Goal: Task Accomplishment & Management: Manage account settings

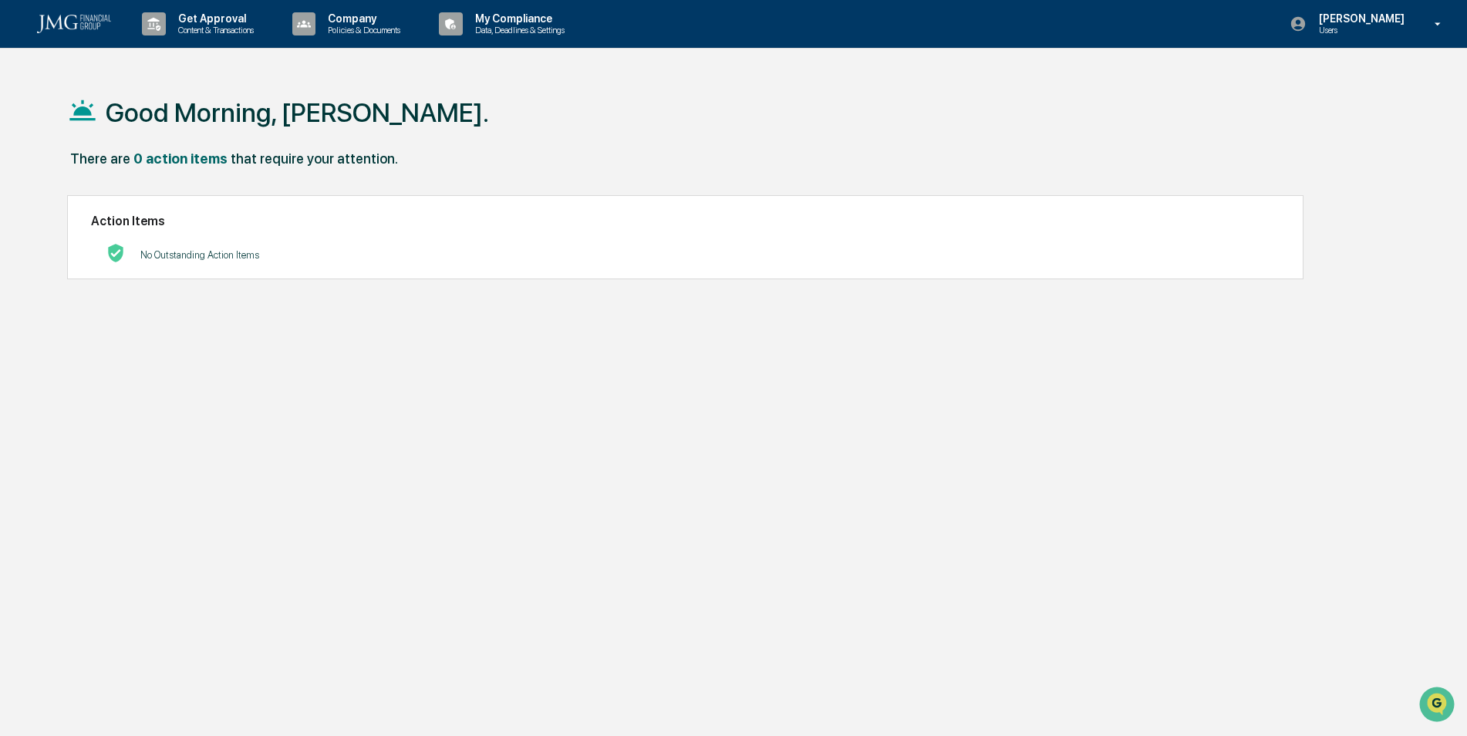
click at [562, 44] on div "My Compliance Data, Deadlines & Settings" at bounding box center [507, 24] width 149 height 48
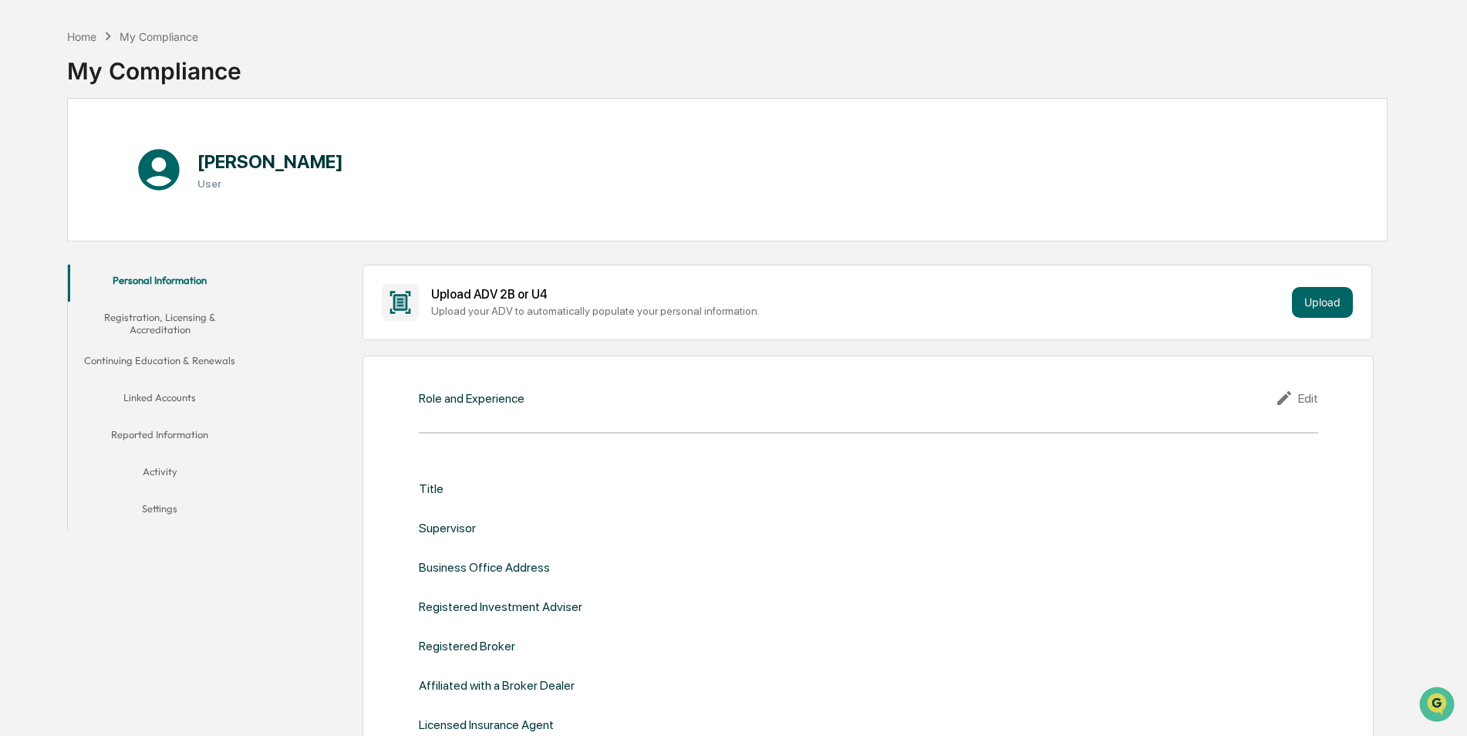
scroll to position [77, 0]
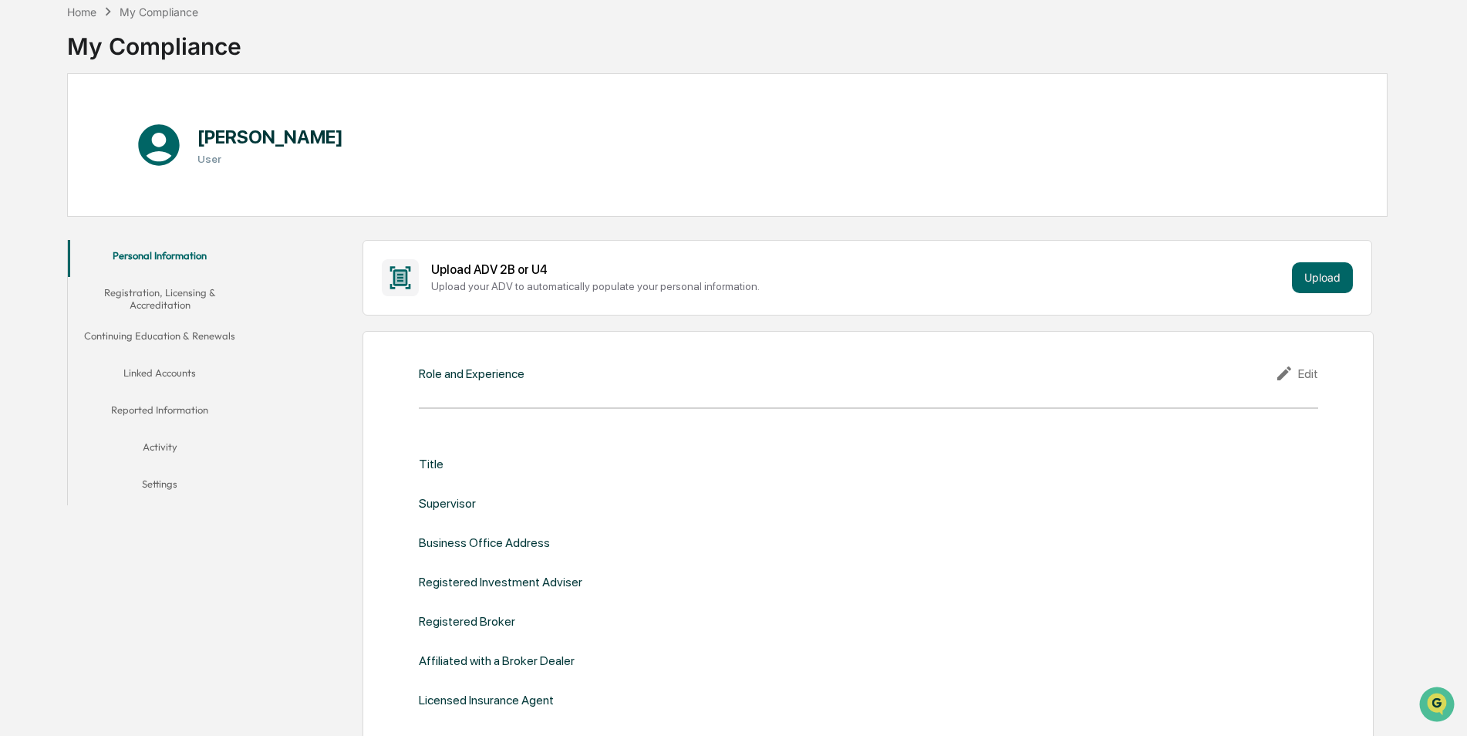
click at [161, 373] on button "Linked Accounts" at bounding box center [160, 375] width 184 height 37
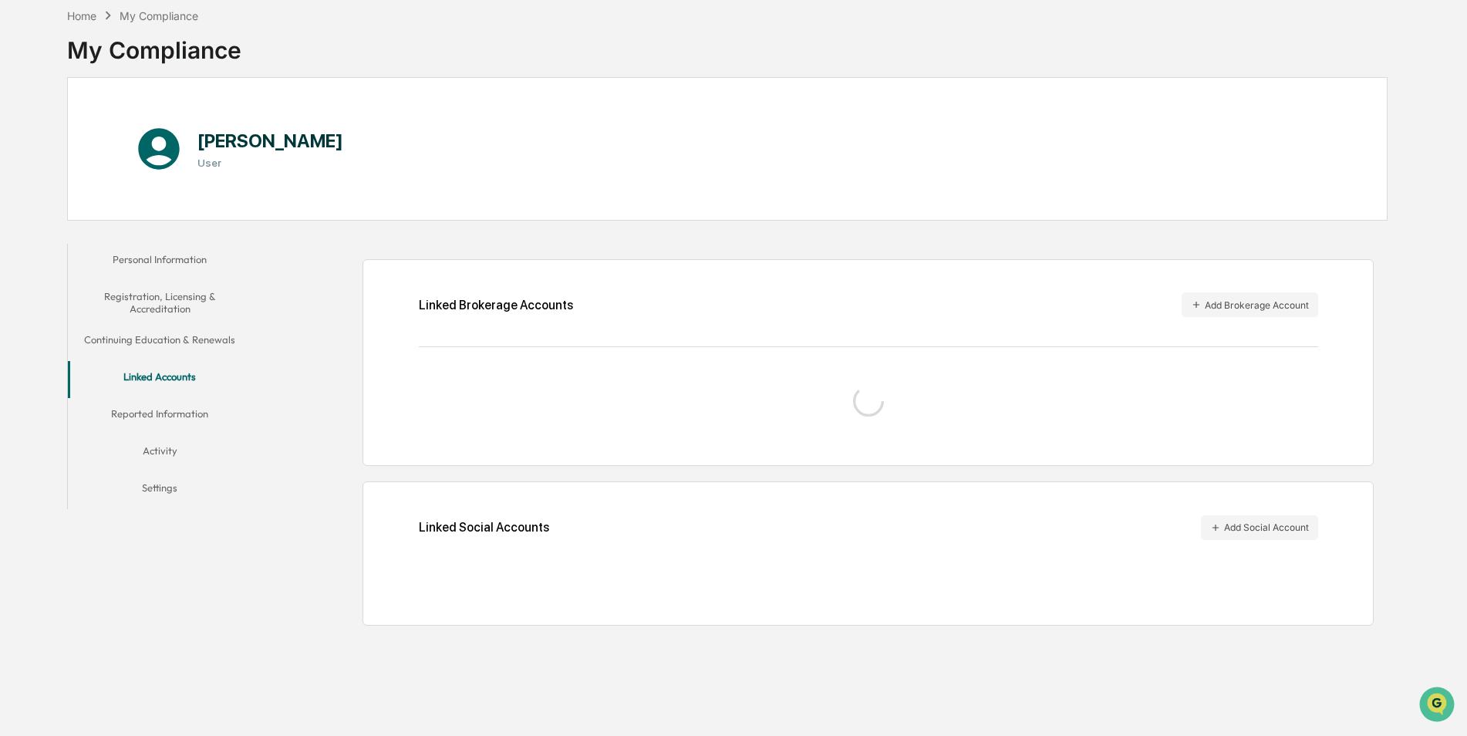
scroll to position [73, 0]
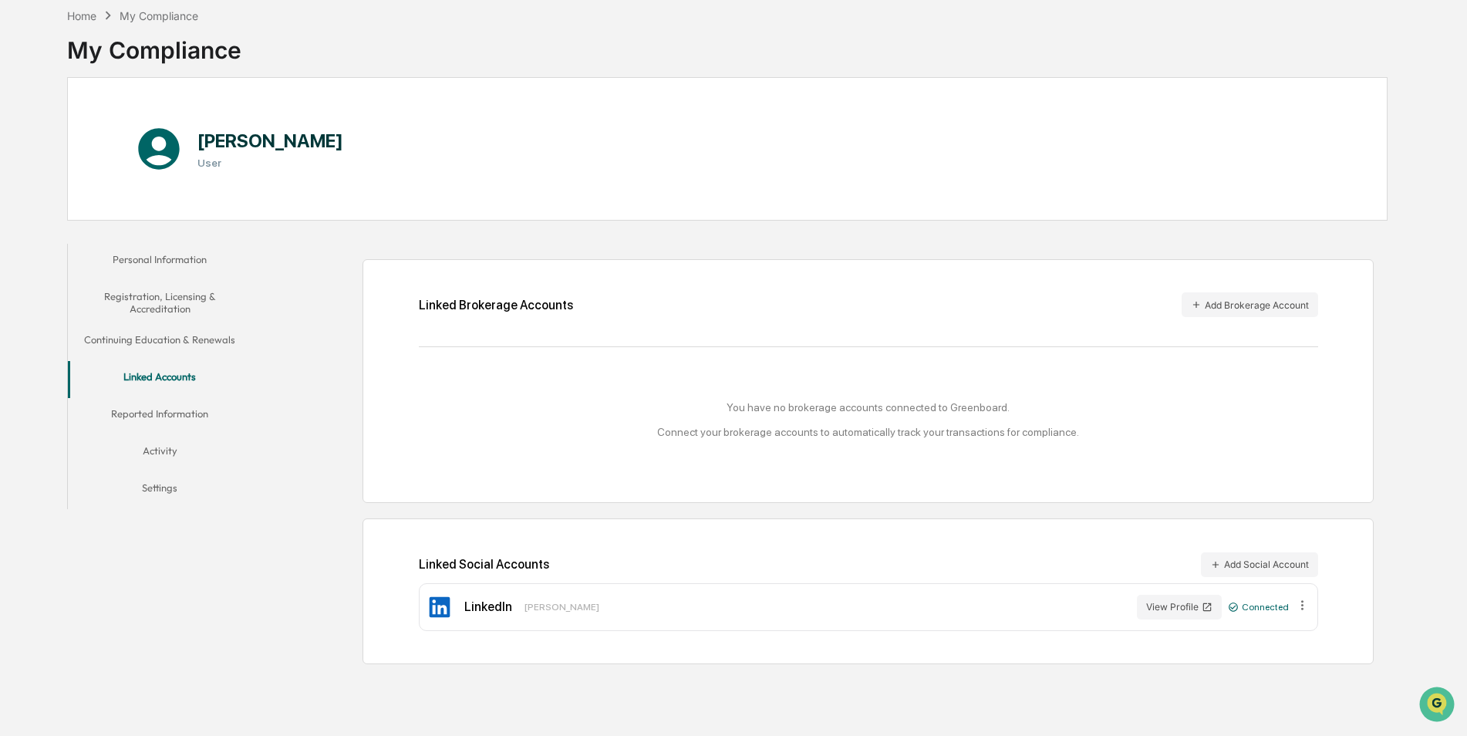
click at [1277, 304] on button "Add Brokerage Account" at bounding box center [1250, 304] width 137 height 25
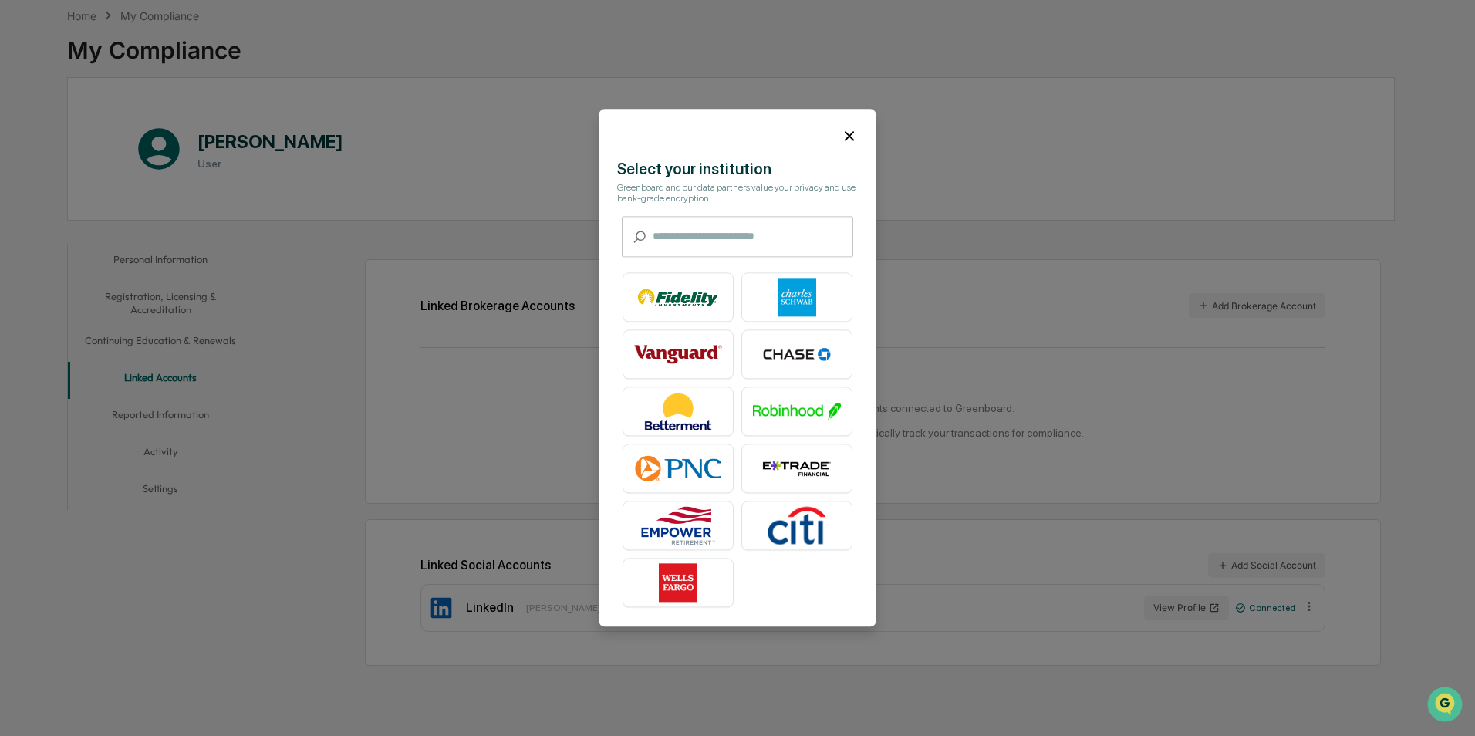
click at [798, 303] on img at bounding box center [797, 297] width 88 height 39
click at [841, 132] on icon at bounding box center [849, 135] width 17 height 17
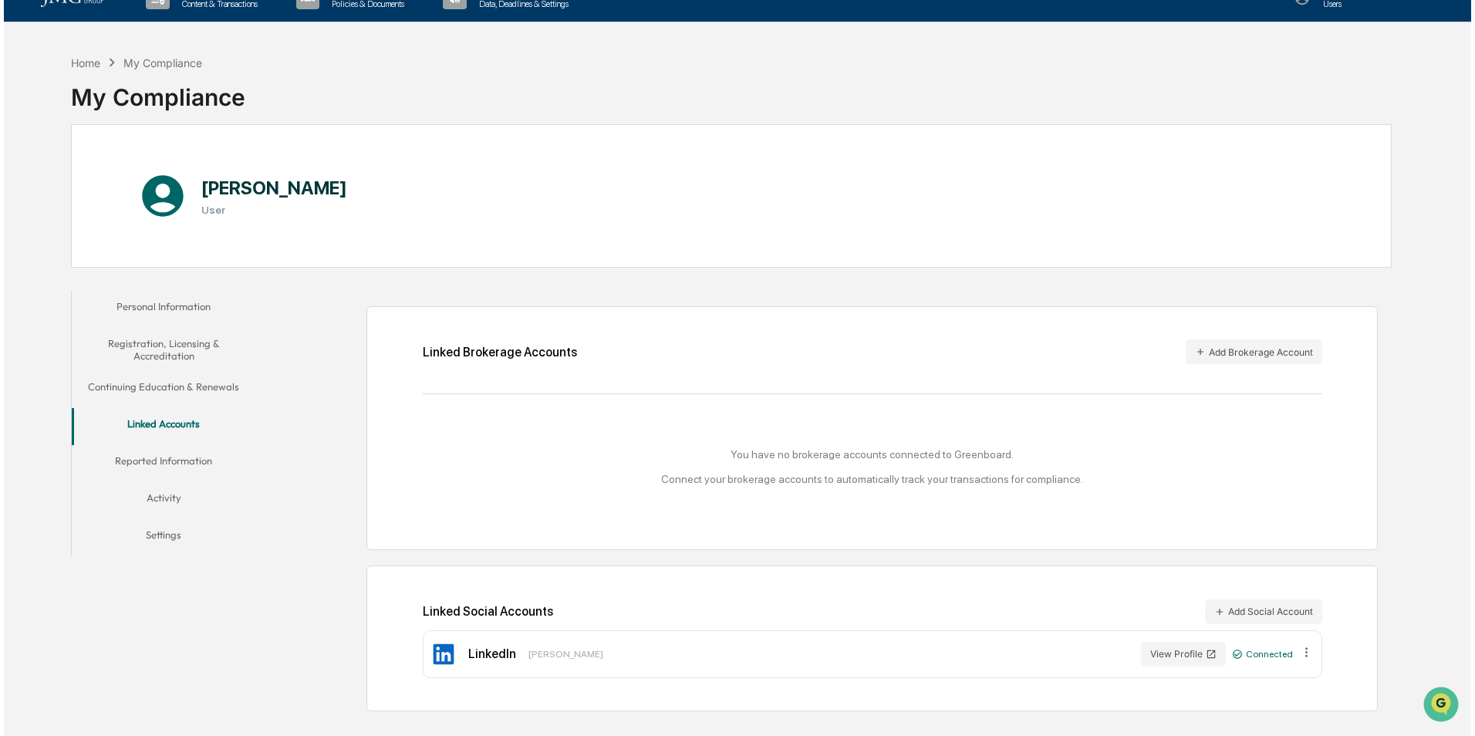
scroll to position [0, 0]
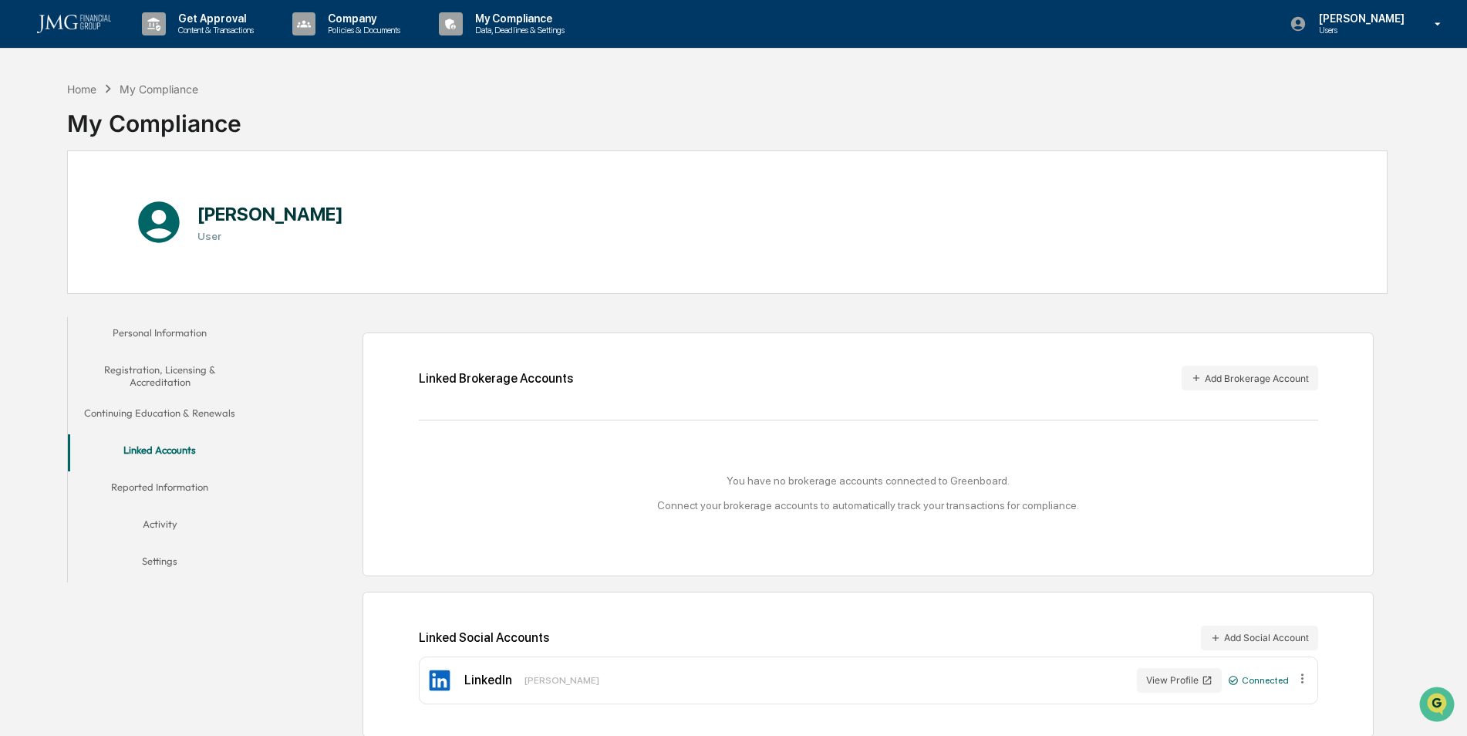
click at [1348, 7] on div "[PERSON_NAME] Users" at bounding box center [1370, 24] width 193 height 48
click at [1334, 73] on li "Logout" at bounding box center [1355, 78] width 216 height 29
